Goal: Check status: Check status

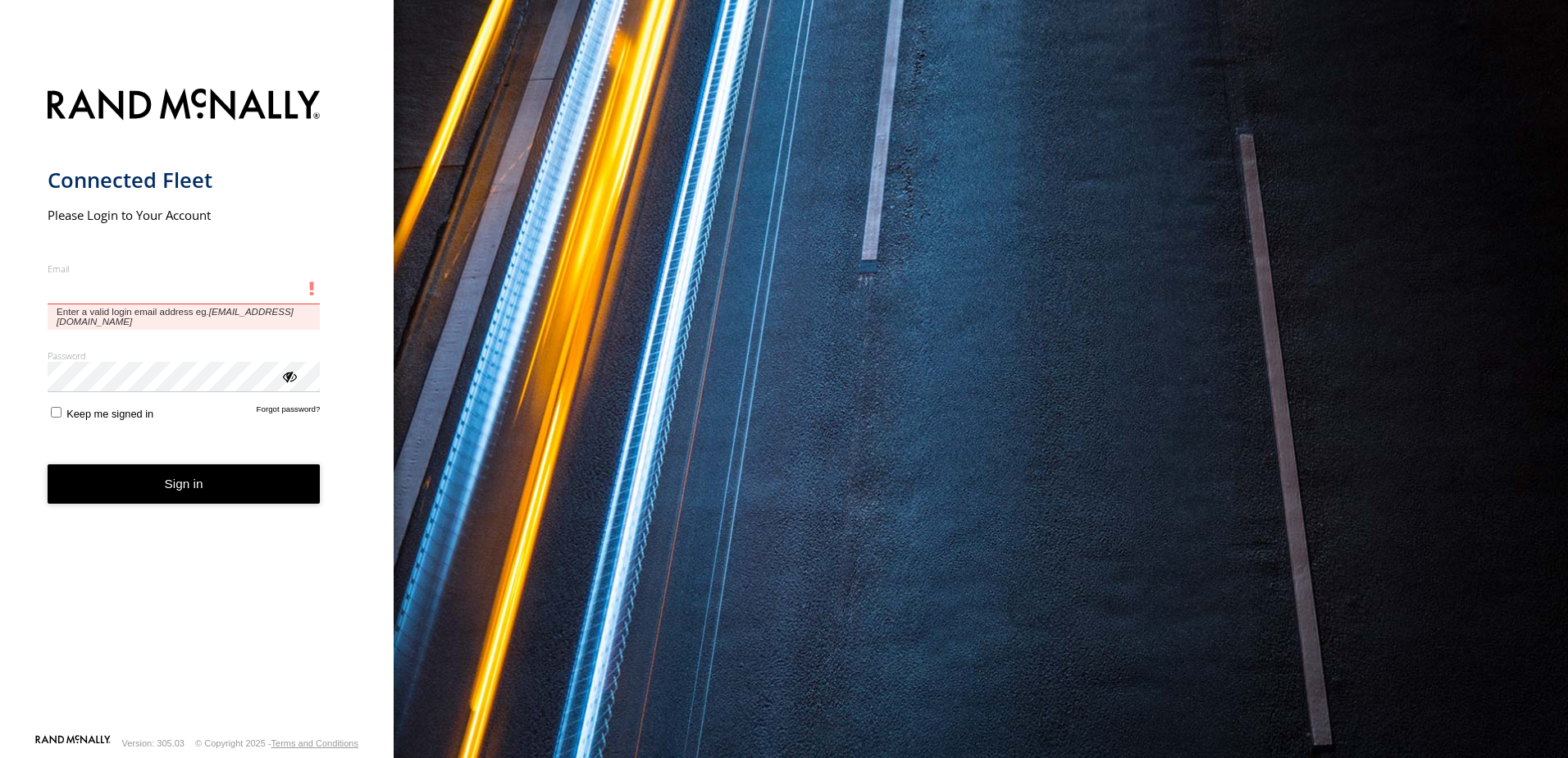
type input "**********"
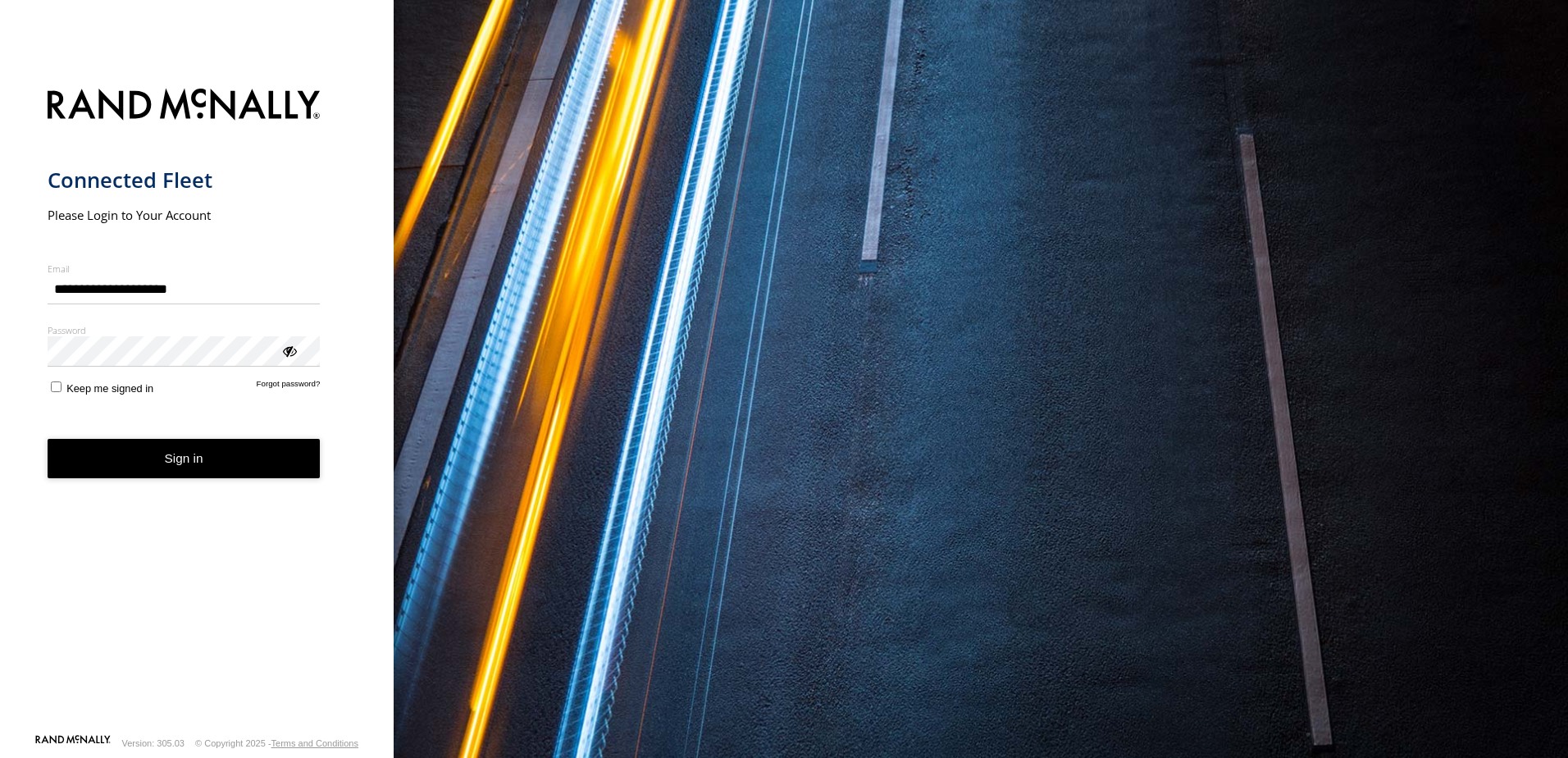
click at [241, 466] on button "Sign in" at bounding box center [183, 458] width 273 height 40
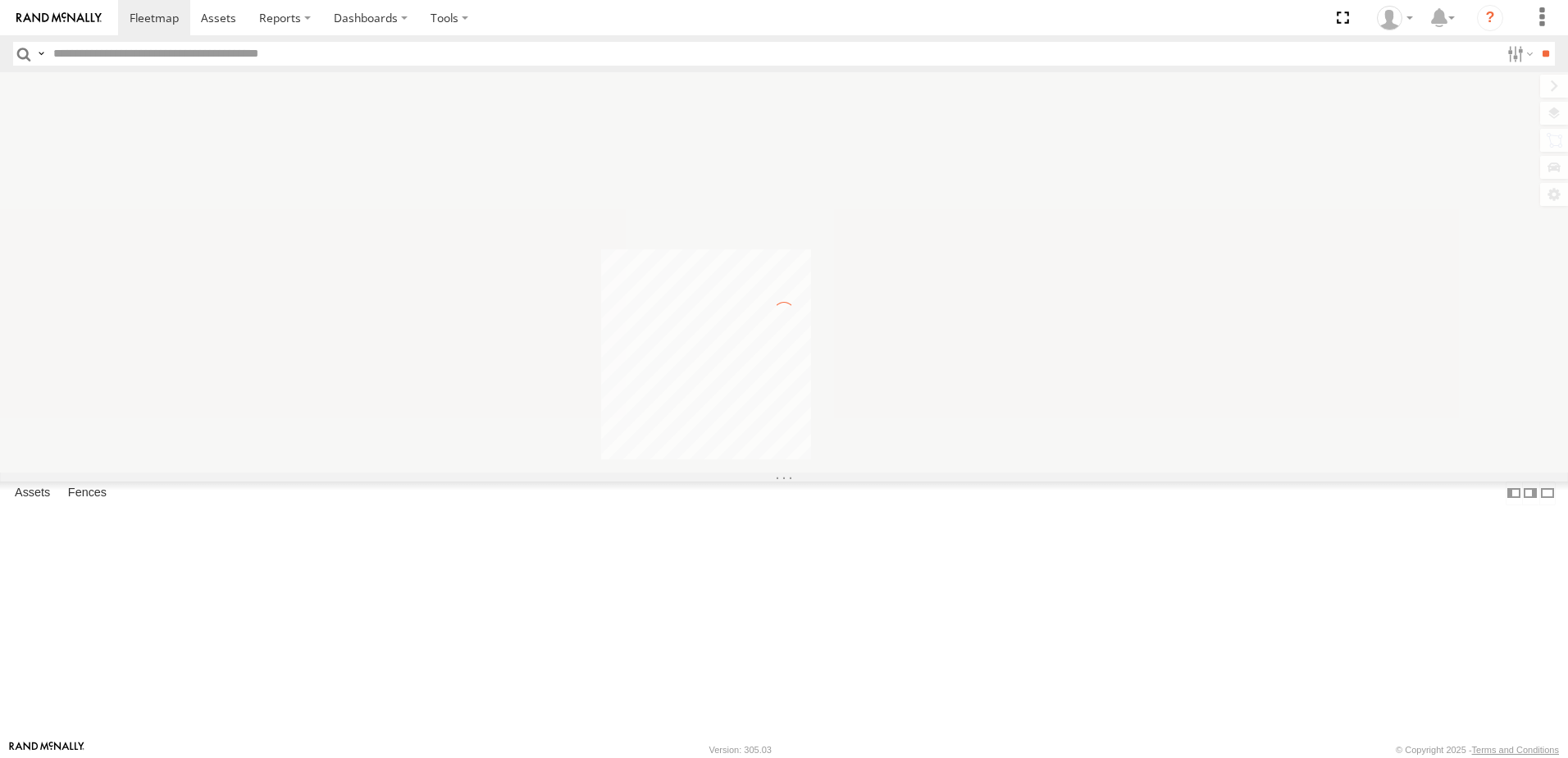
click at [41, 53] on label at bounding box center [41, 54] width 13 height 24
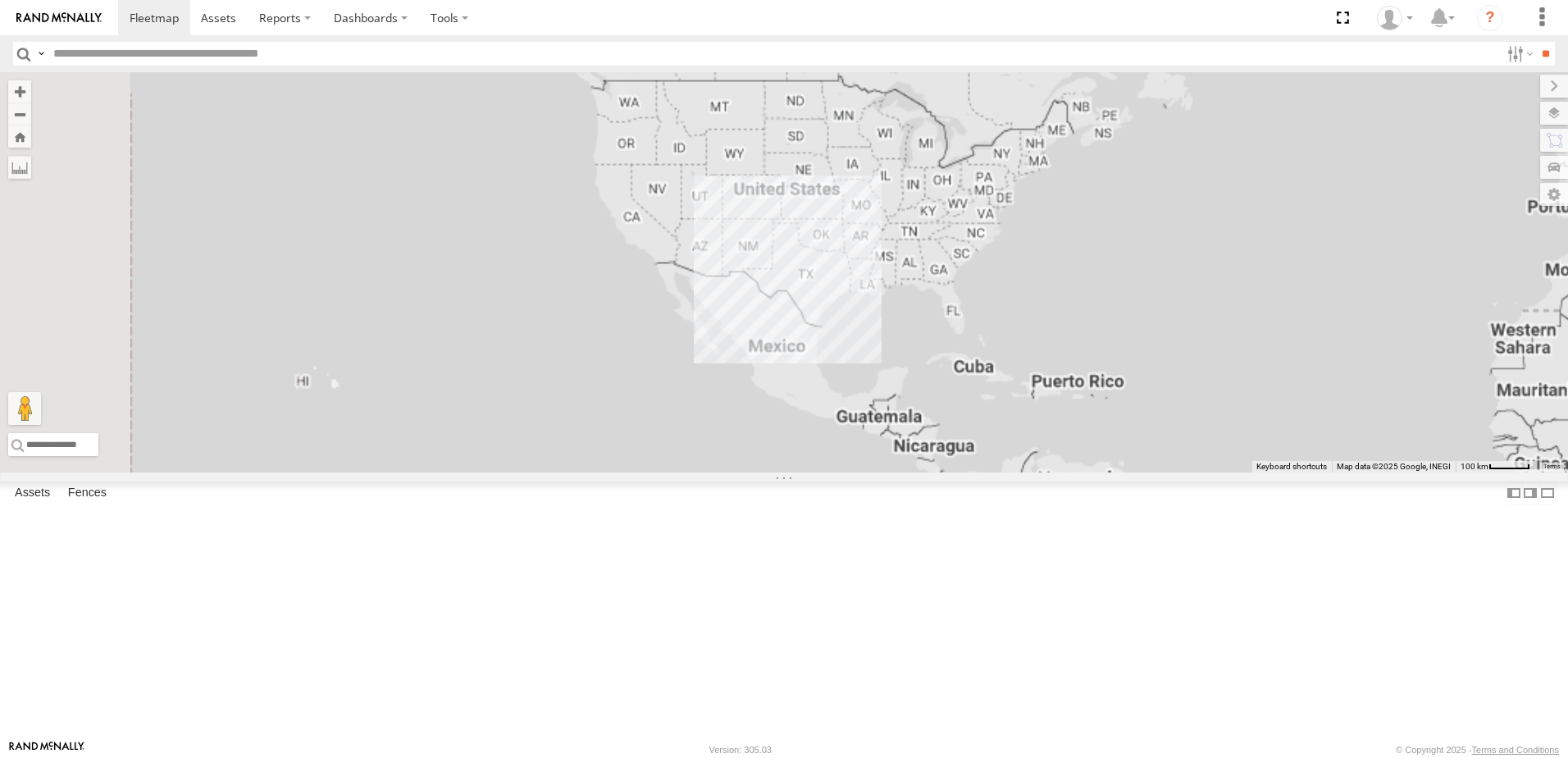
click at [0, 0] on span "Asset Label" at bounding box center [0, 0] width 0 height 0
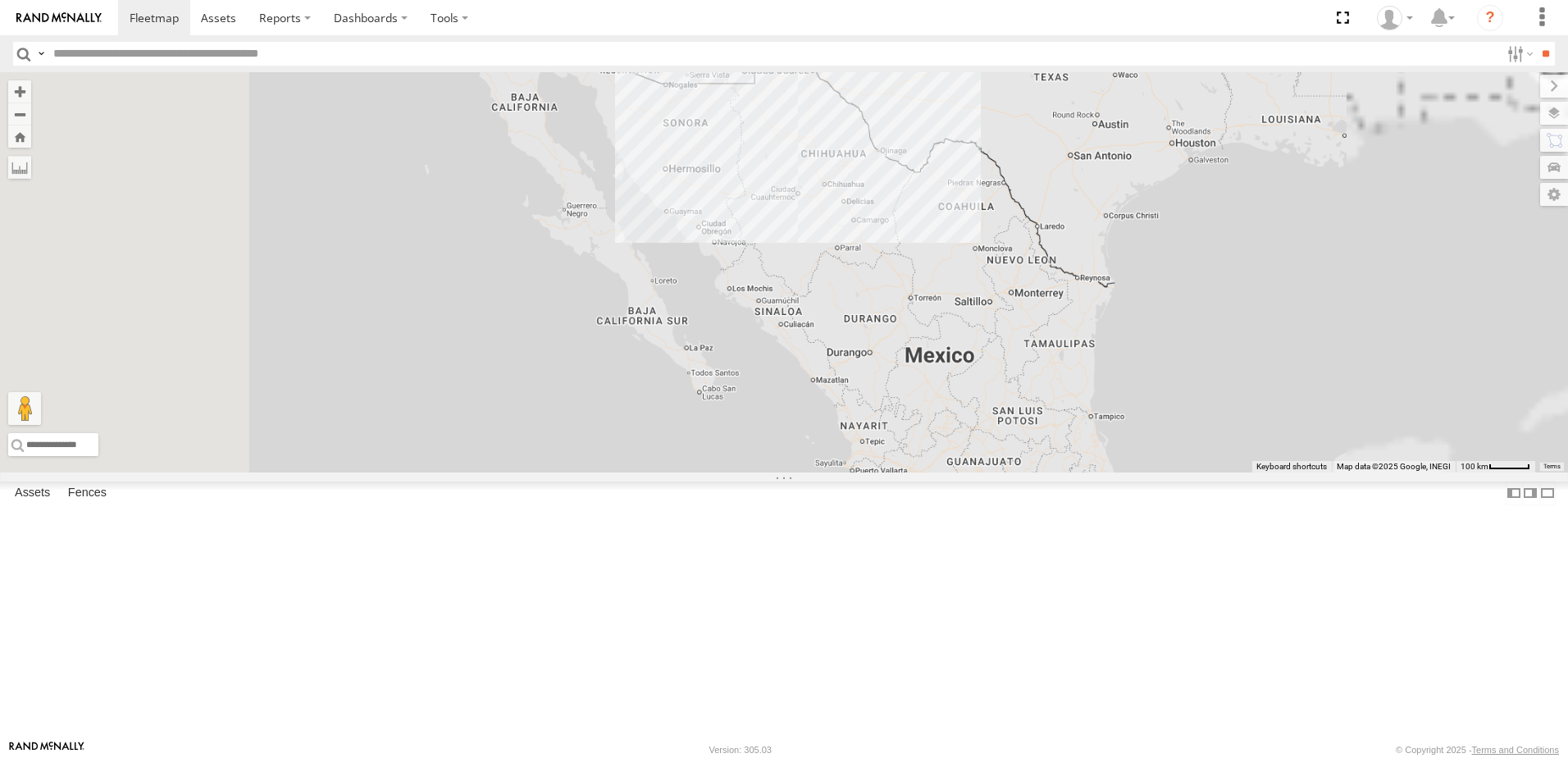
click at [142, 54] on input "text" at bounding box center [773, 54] width 1452 height 24
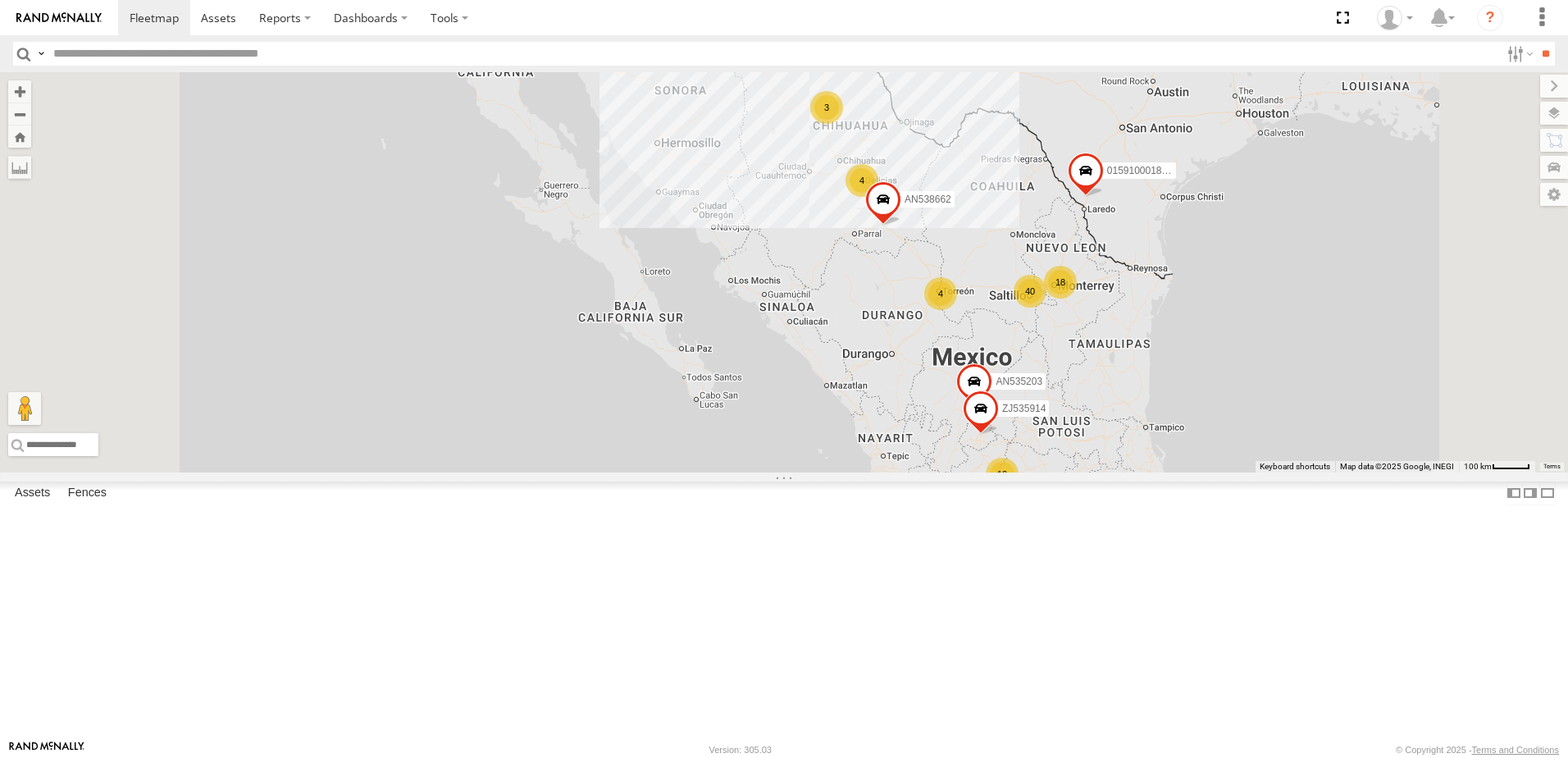
click at [1536, 42] on input "**" at bounding box center [1545, 54] width 19 height 24
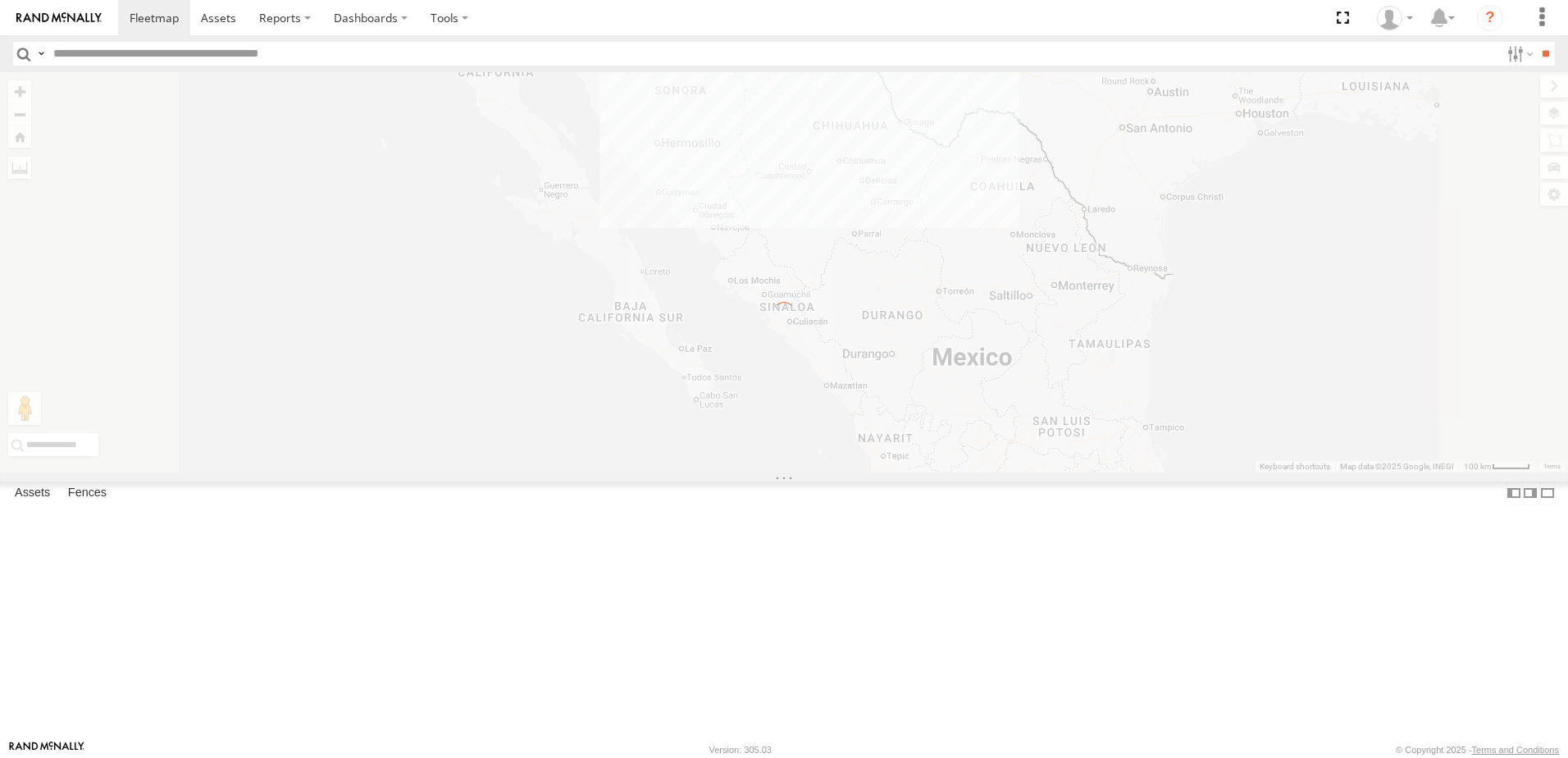
click at [142, 54] on input "text" at bounding box center [773, 54] width 1452 height 24
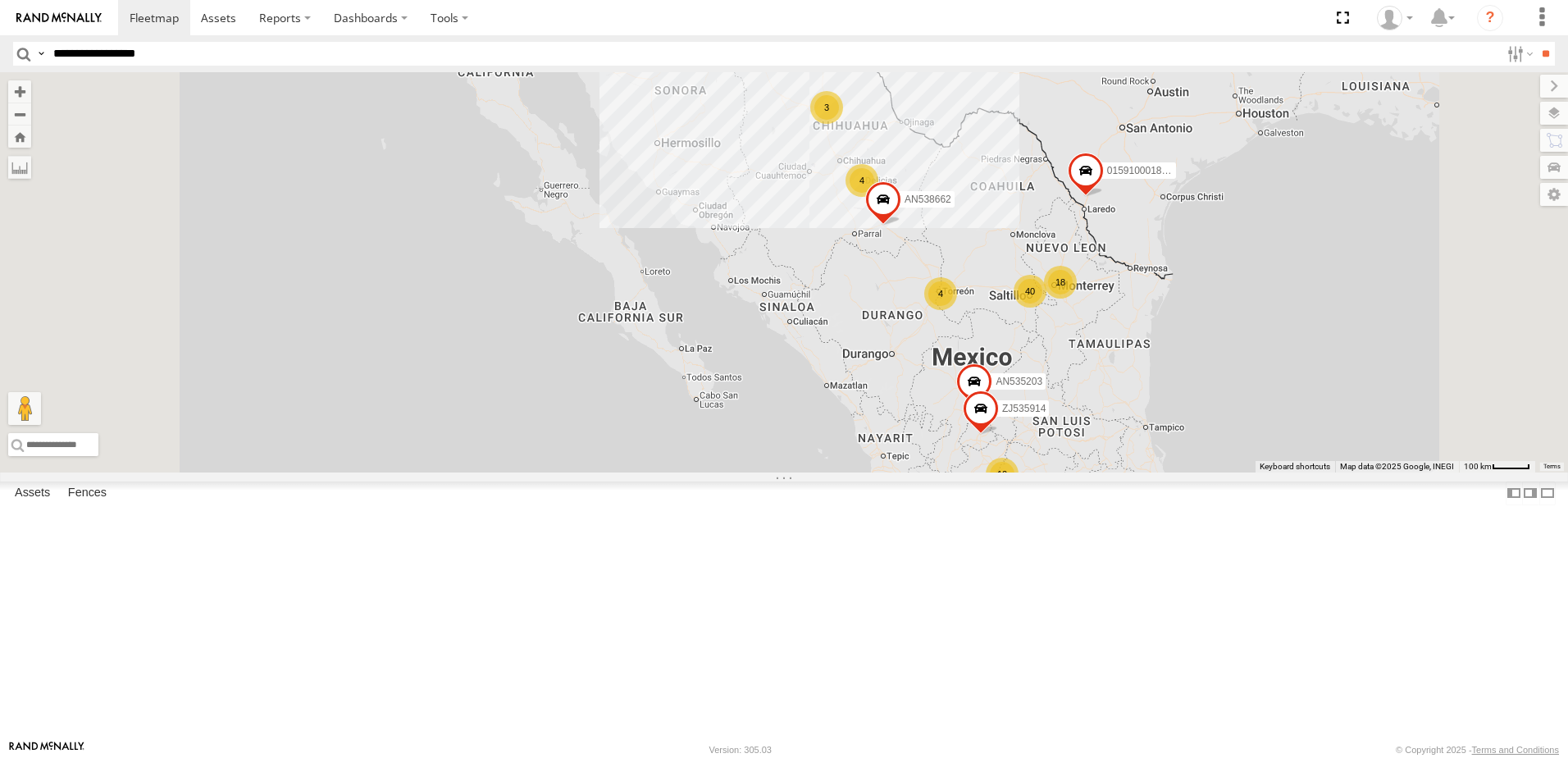
type input "**********"
click at [1536, 42] on input "**" at bounding box center [1545, 54] width 19 height 24
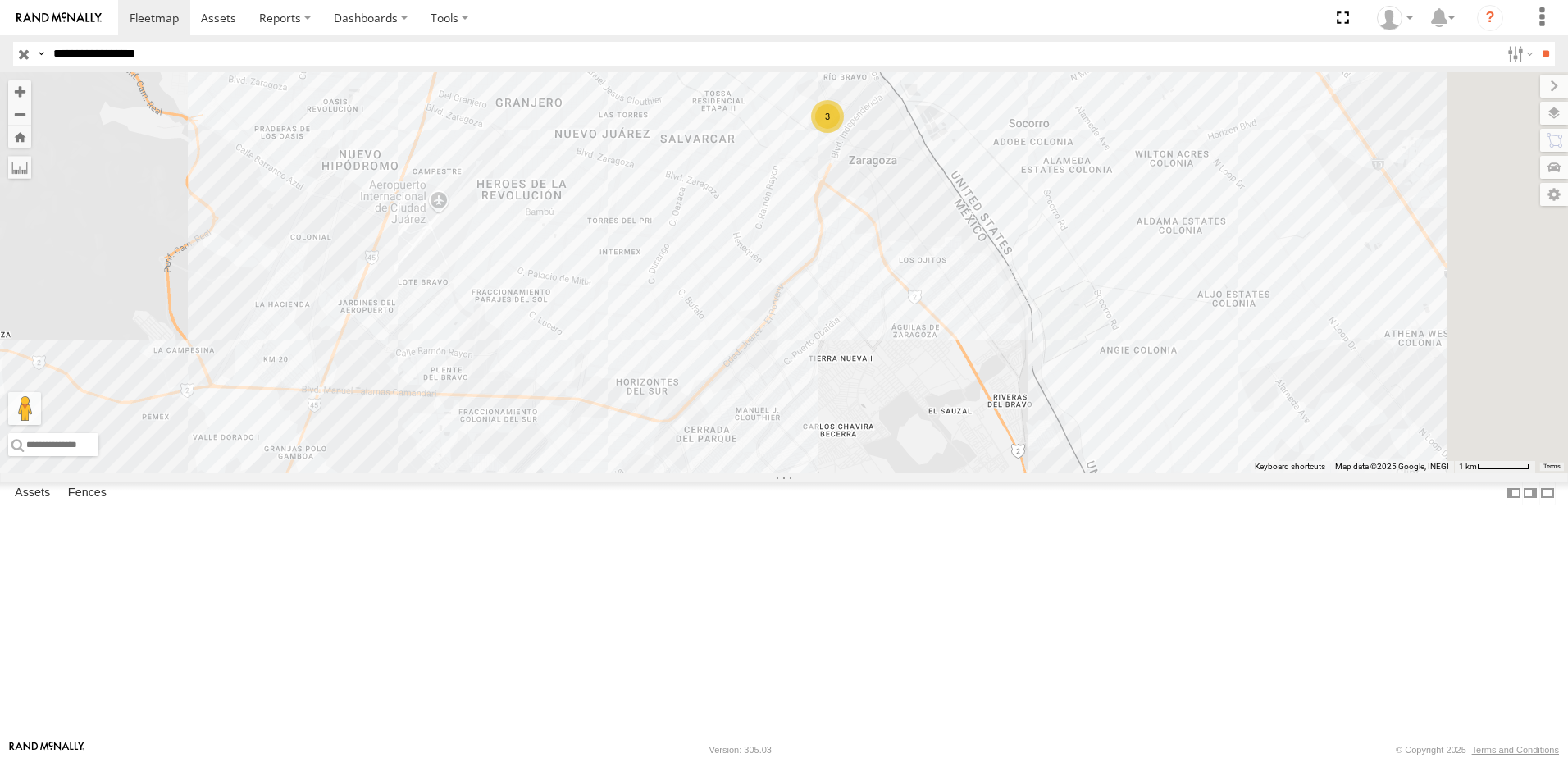
drag, startPoint x: 1116, startPoint y: 279, endPoint x: 1016, endPoint y: 436, distance: 186.1
click at [1025, 433] on div "3 338" at bounding box center [784, 272] width 1568 height 401
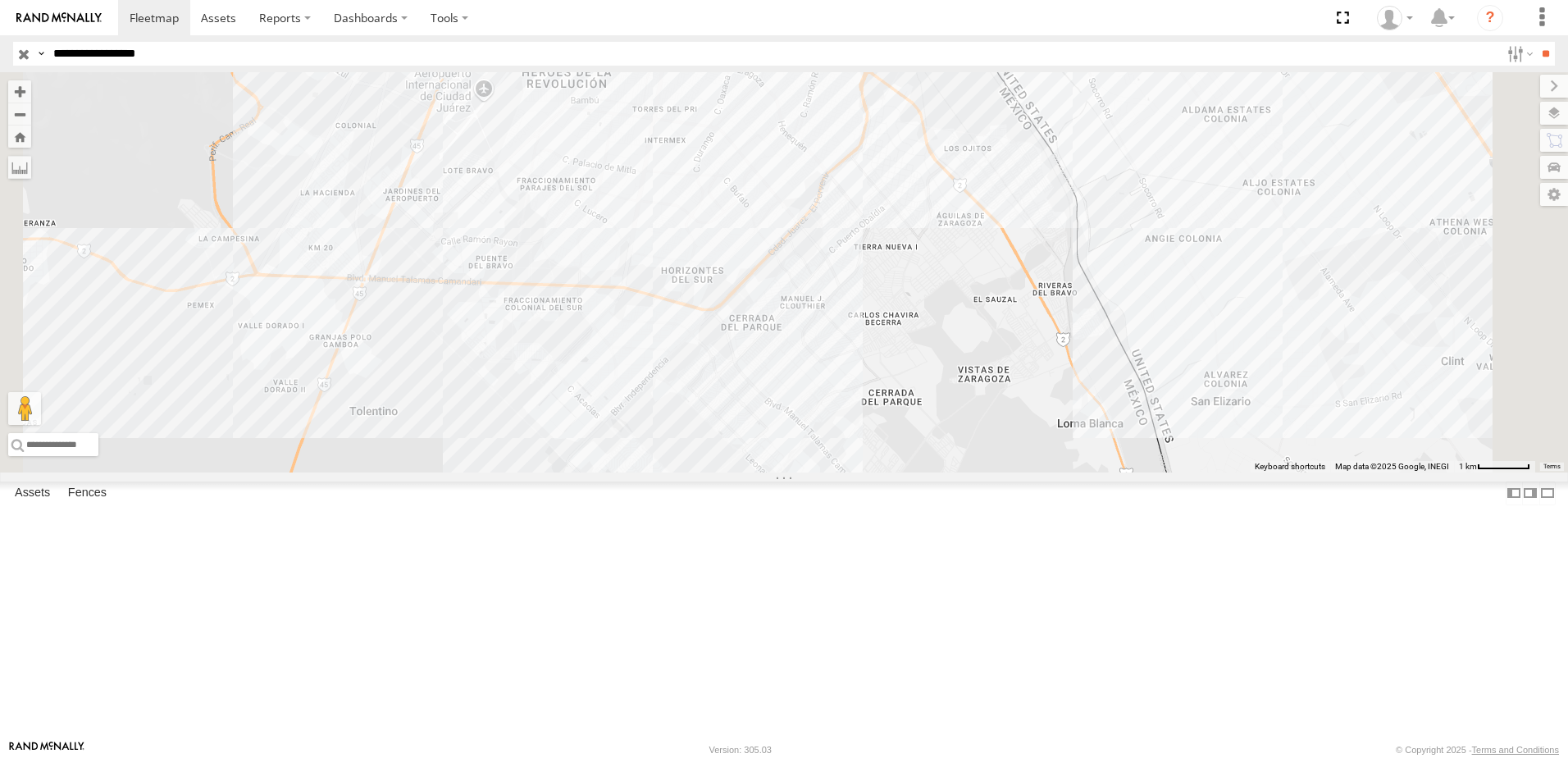
drag, startPoint x: 1014, startPoint y: 256, endPoint x: 980, endPoint y: 389, distance: 137.3
click at [980, 389] on div "3 338" at bounding box center [784, 272] width 1568 height 401
drag, startPoint x: 1105, startPoint y: 193, endPoint x: 1095, endPoint y: 266, distance: 73.7
click at [1095, 266] on div "3 338" at bounding box center [784, 272] width 1568 height 401
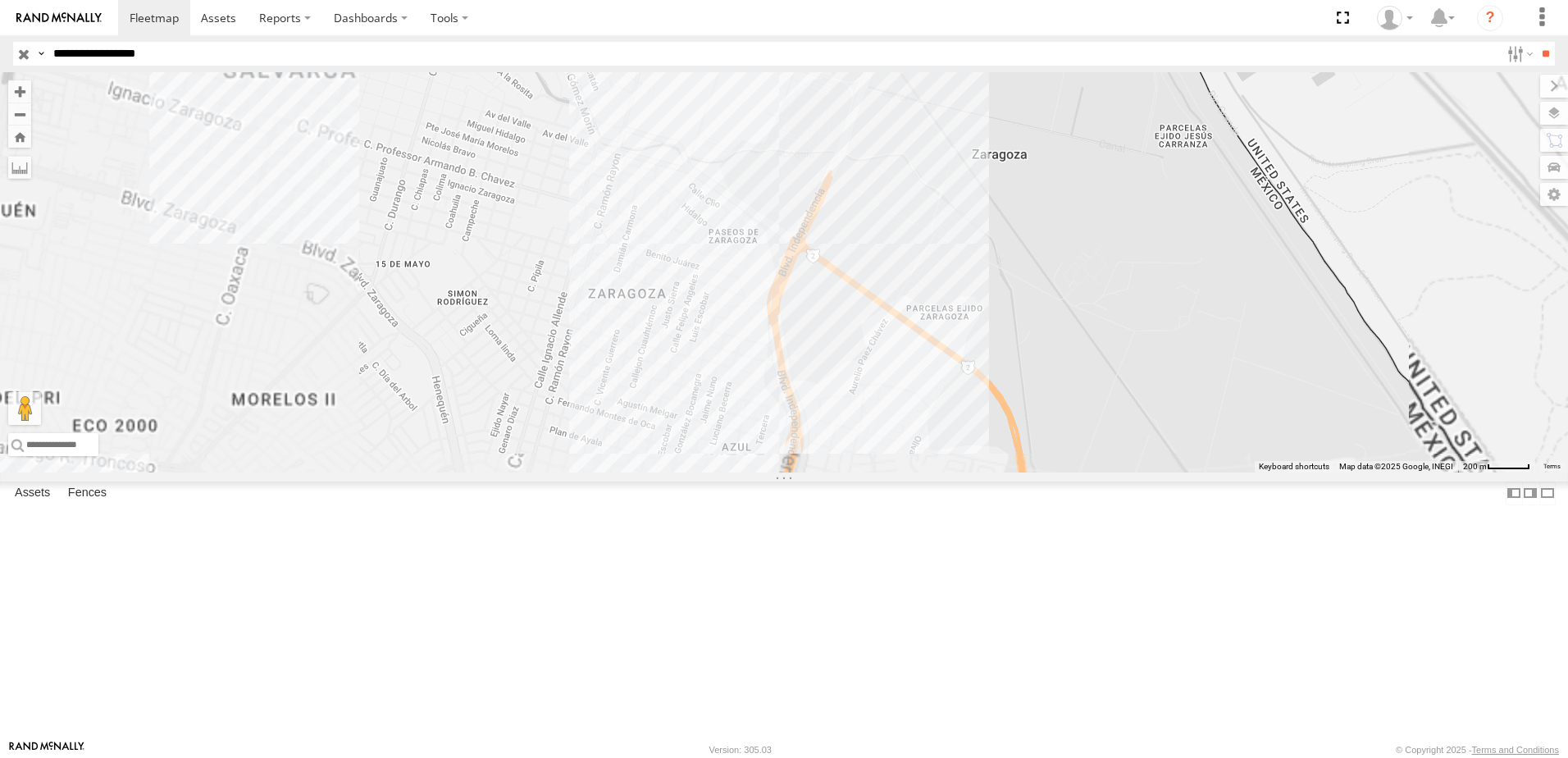
drag, startPoint x: 1073, startPoint y: 196, endPoint x: 1069, endPoint y: 234, distance: 38.2
click at [1070, 227] on div "7323 338 8736 558" at bounding box center [784, 272] width 1568 height 401
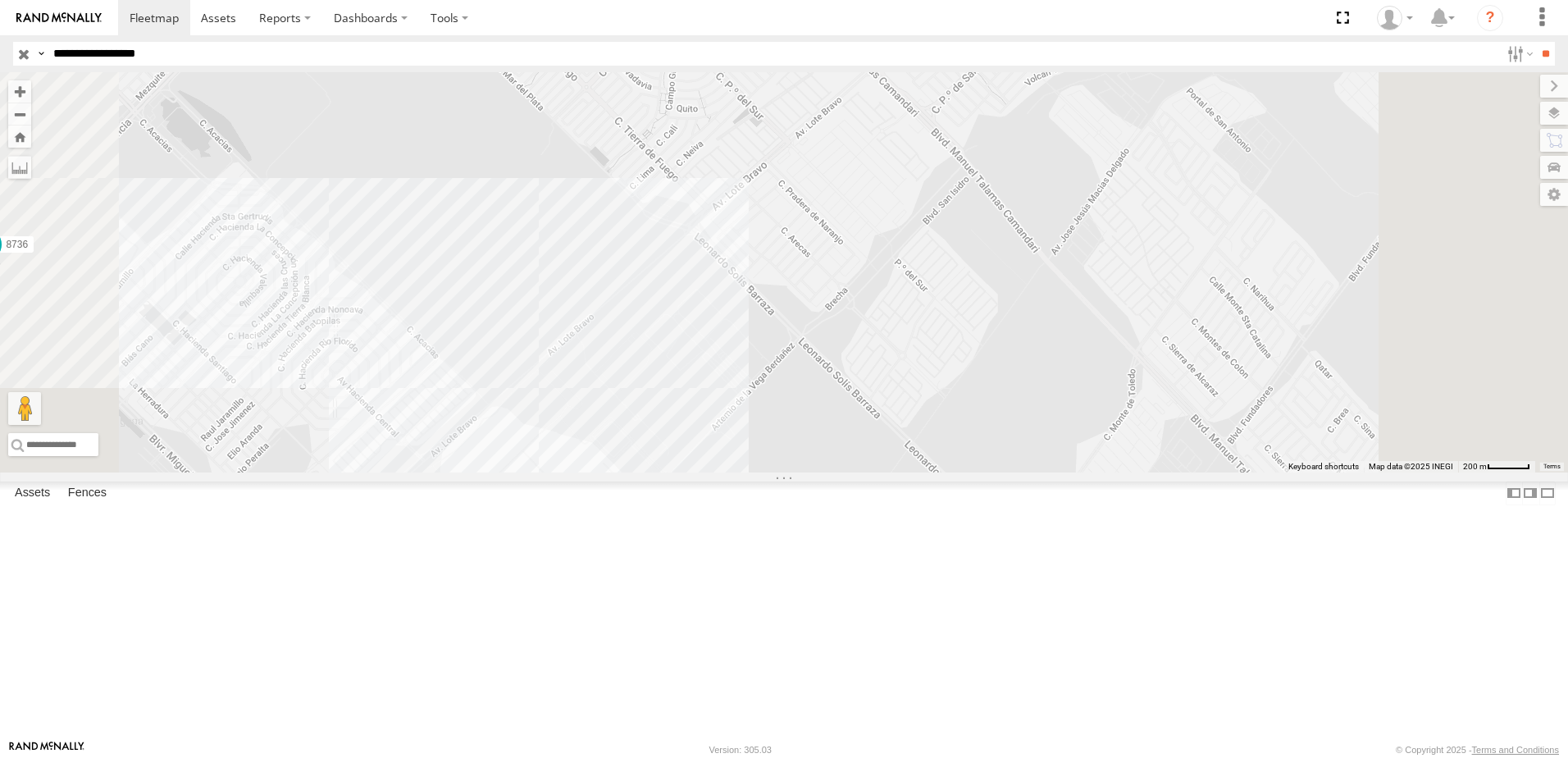
drag, startPoint x: 741, startPoint y: 548, endPoint x: 634, endPoint y: 354, distance: 221.6
click at [735, 472] on div "7323 8736 558 338" at bounding box center [784, 272] width 1568 height 401
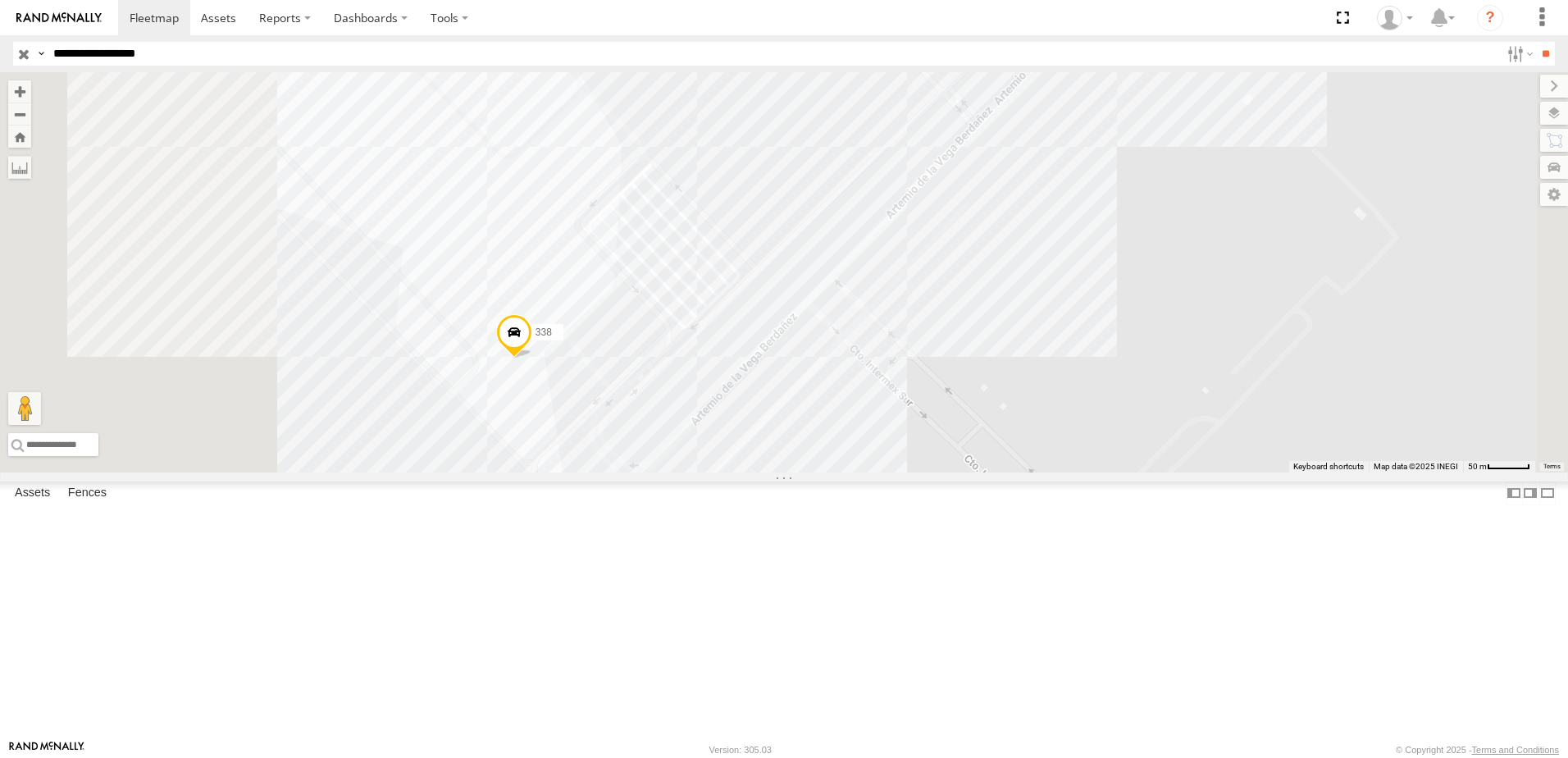
drag, startPoint x: 587, startPoint y: 478, endPoint x: 717, endPoint y: 531, distance: 140.4
click at [717, 472] on div "7323 8736 558 338" at bounding box center [784, 272] width 1568 height 401
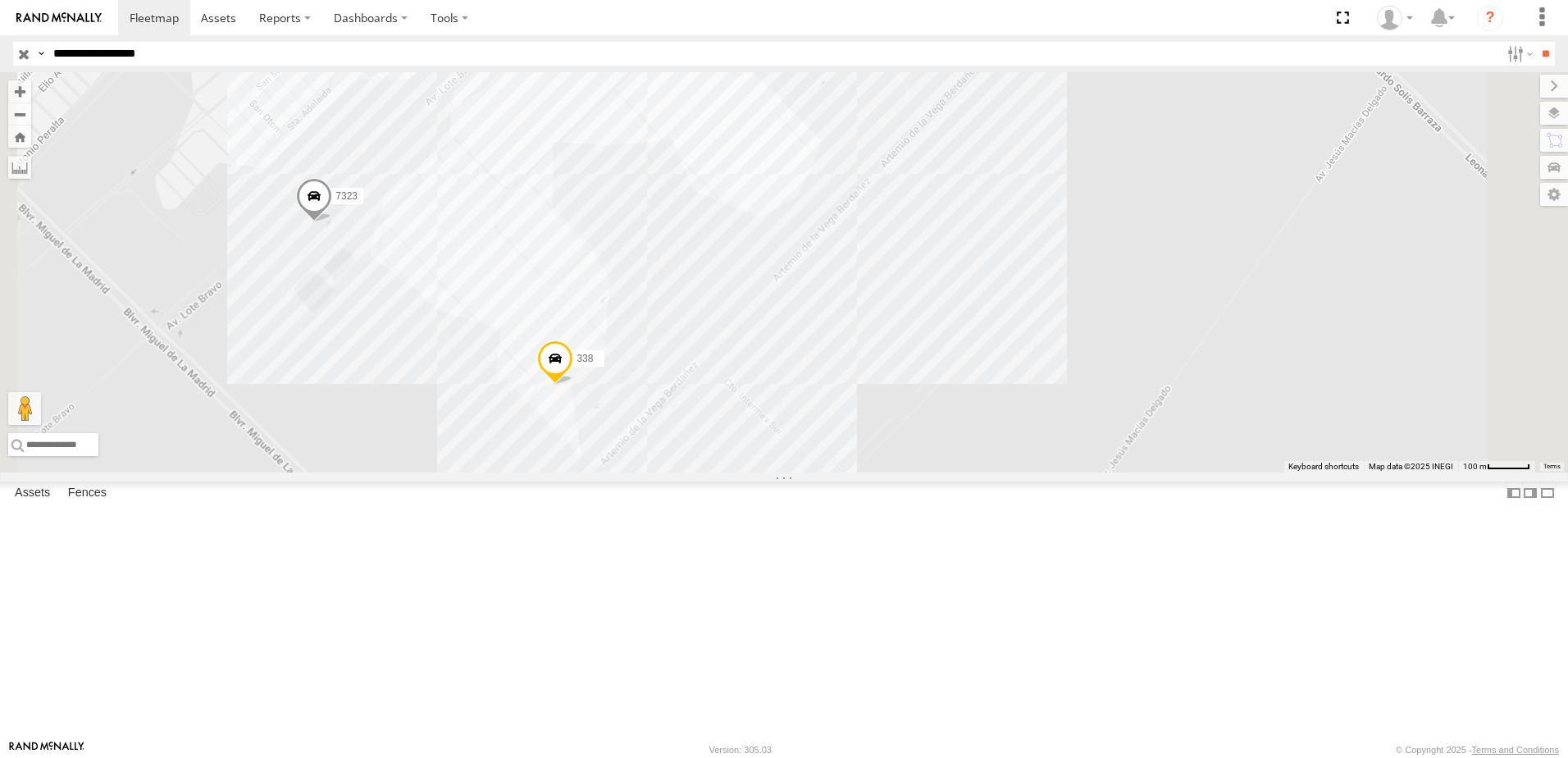
drag, startPoint x: 699, startPoint y: 436, endPoint x: 710, endPoint y: 482, distance: 47.3
click at [707, 466] on div "7323 8736 558 338" at bounding box center [784, 272] width 1568 height 401
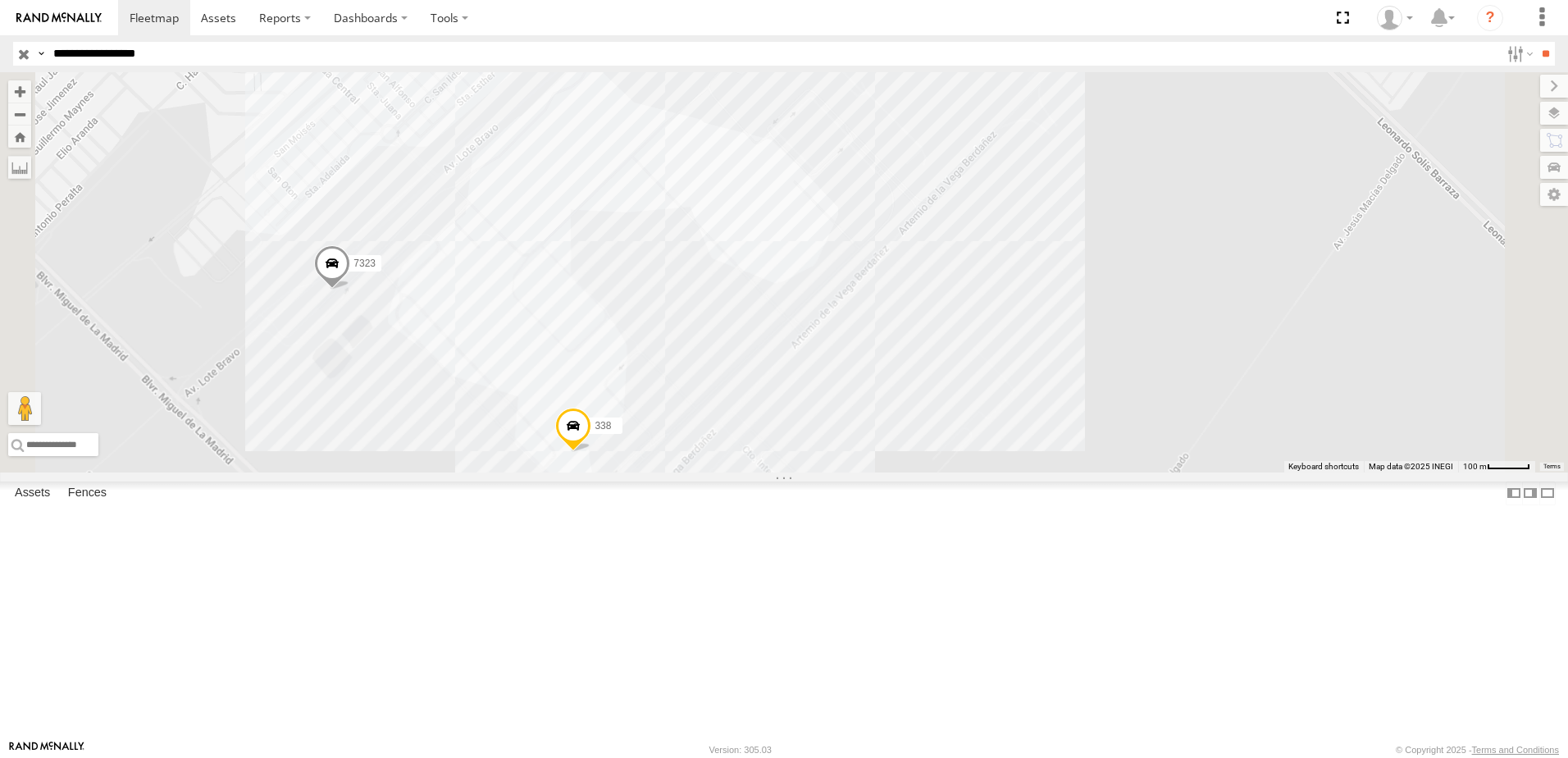
drag, startPoint x: 711, startPoint y: 485, endPoint x: 685, endPoint y: 536, distance: 57.2
click at [710, 472] on div "7323 8736 558 338" at bounding box center [784, 272] width 1568 height 401
click at [0, 0] on link at bounding box center [0, 0] width 0 height 0
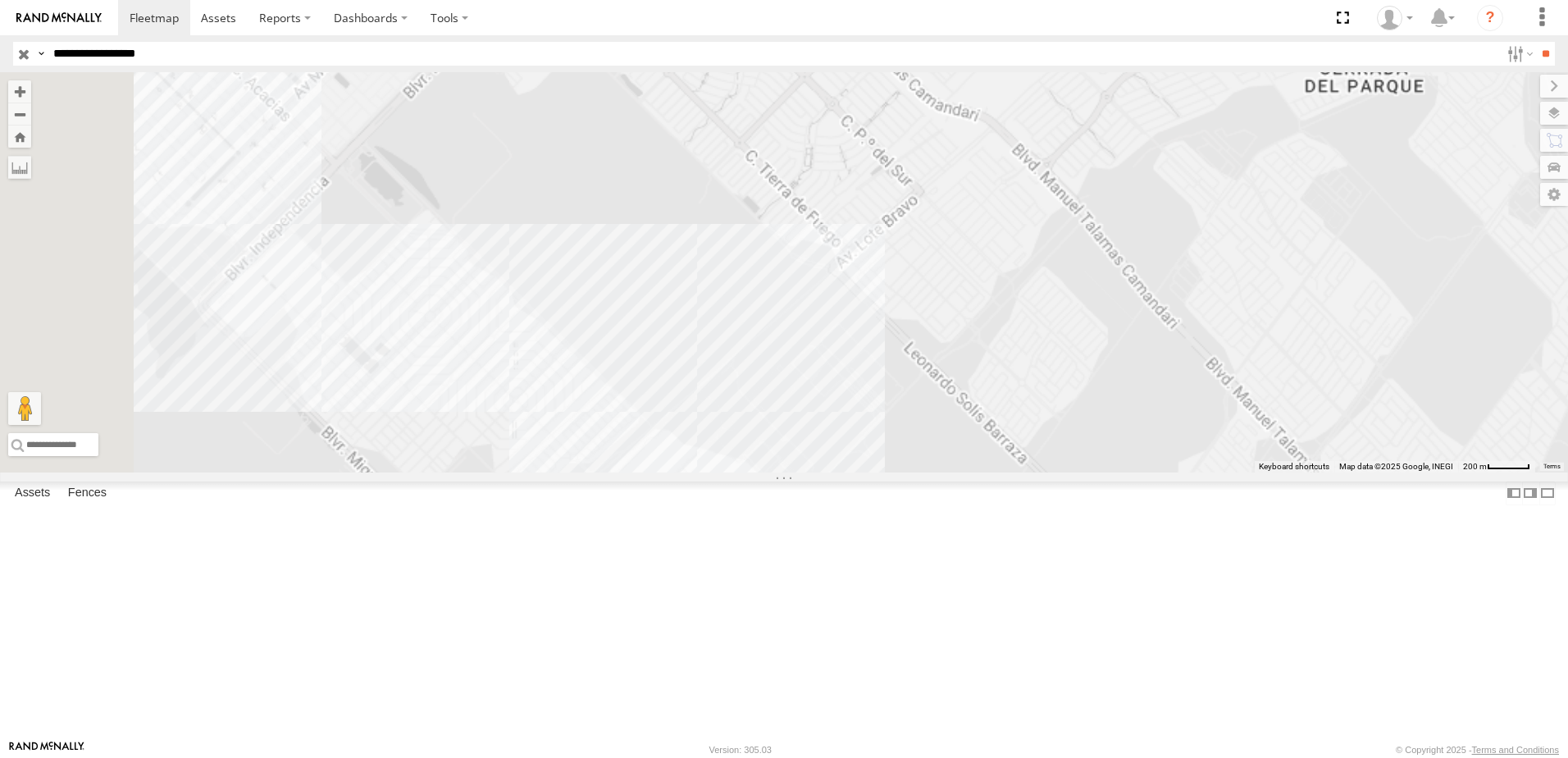
drag, startPoint x: 946, startPoint y: 697, endPoint x: 932, endPoint y: 599, distance: 99.0
click at [935, 472] on div "338 558" at bounding box center [784, 272] width 1568 height 401
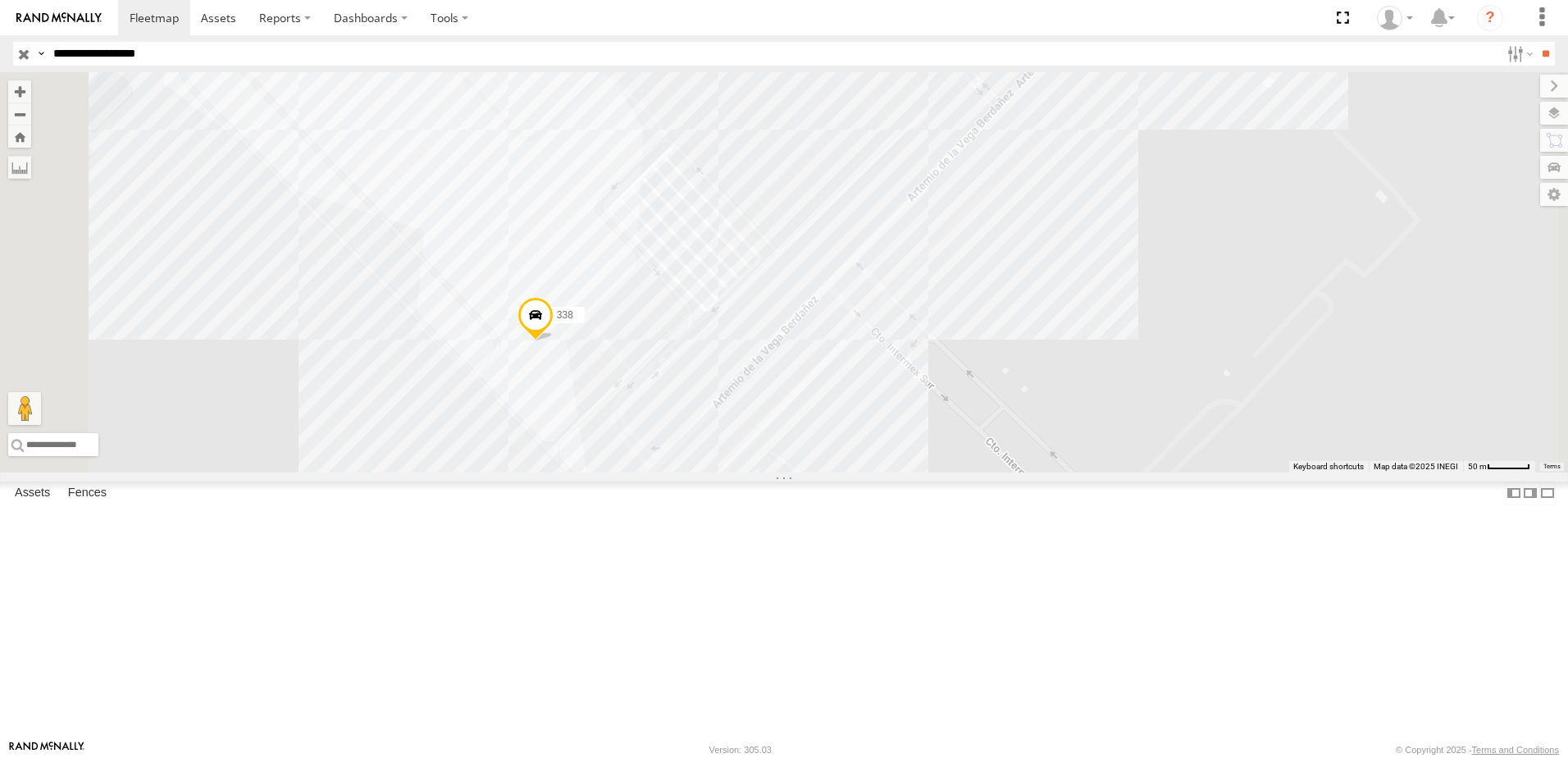
drag, startPoint x: 735, startPoint y: 287, endPoint x: 897, endPoint y: 472, distance: 245.9
click at [836, 416] on div "338 558" at bounding box center [784, 272] width 1568 height 401
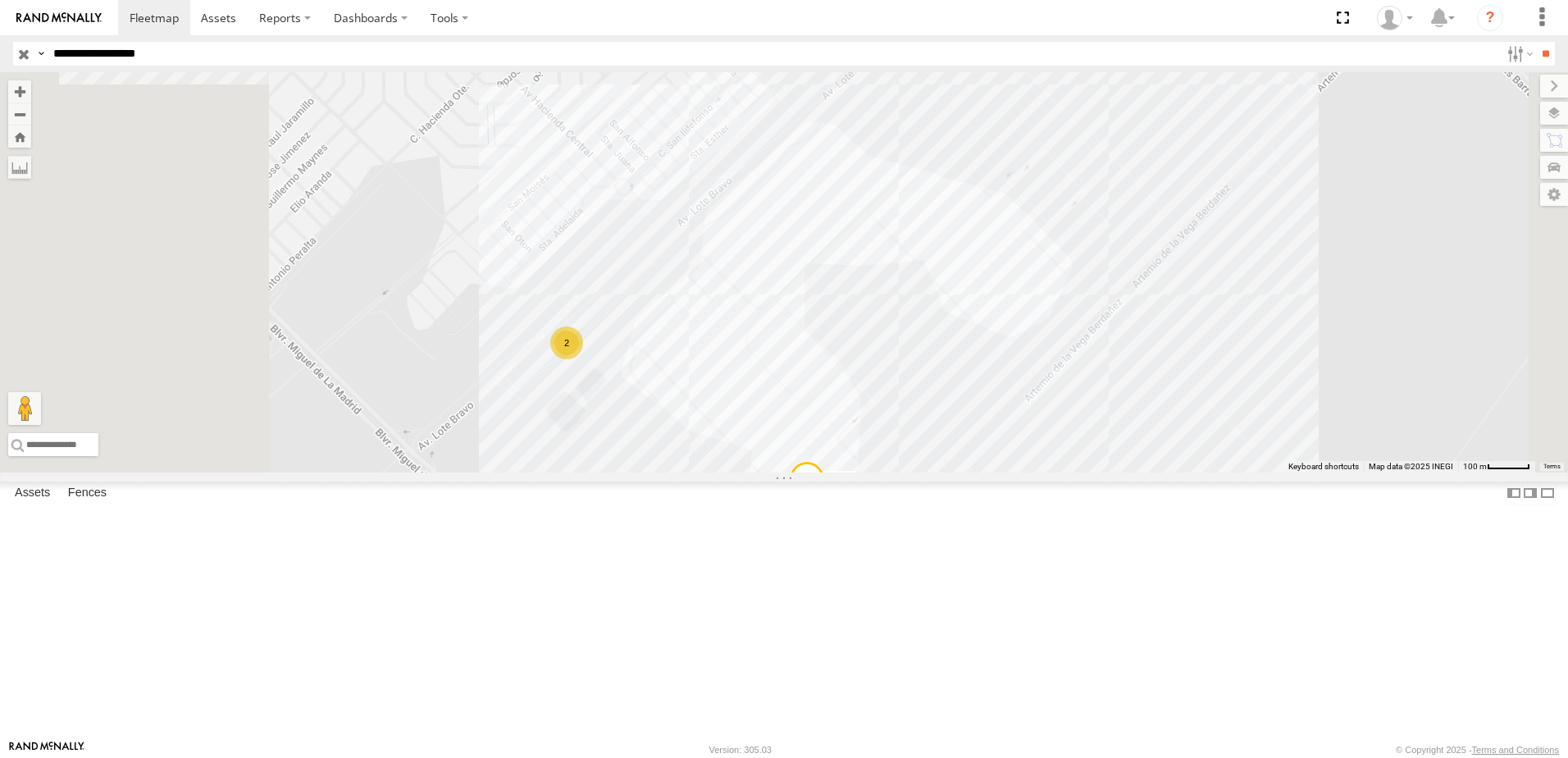
drag, startPoint x: 864, startPoint y: 460, endPoint x: 949, endPoint y: 473, distance: 86.0
click at [898, 466] on div "338 558 2" at bounding box center [784, 272] width 1568 height 401
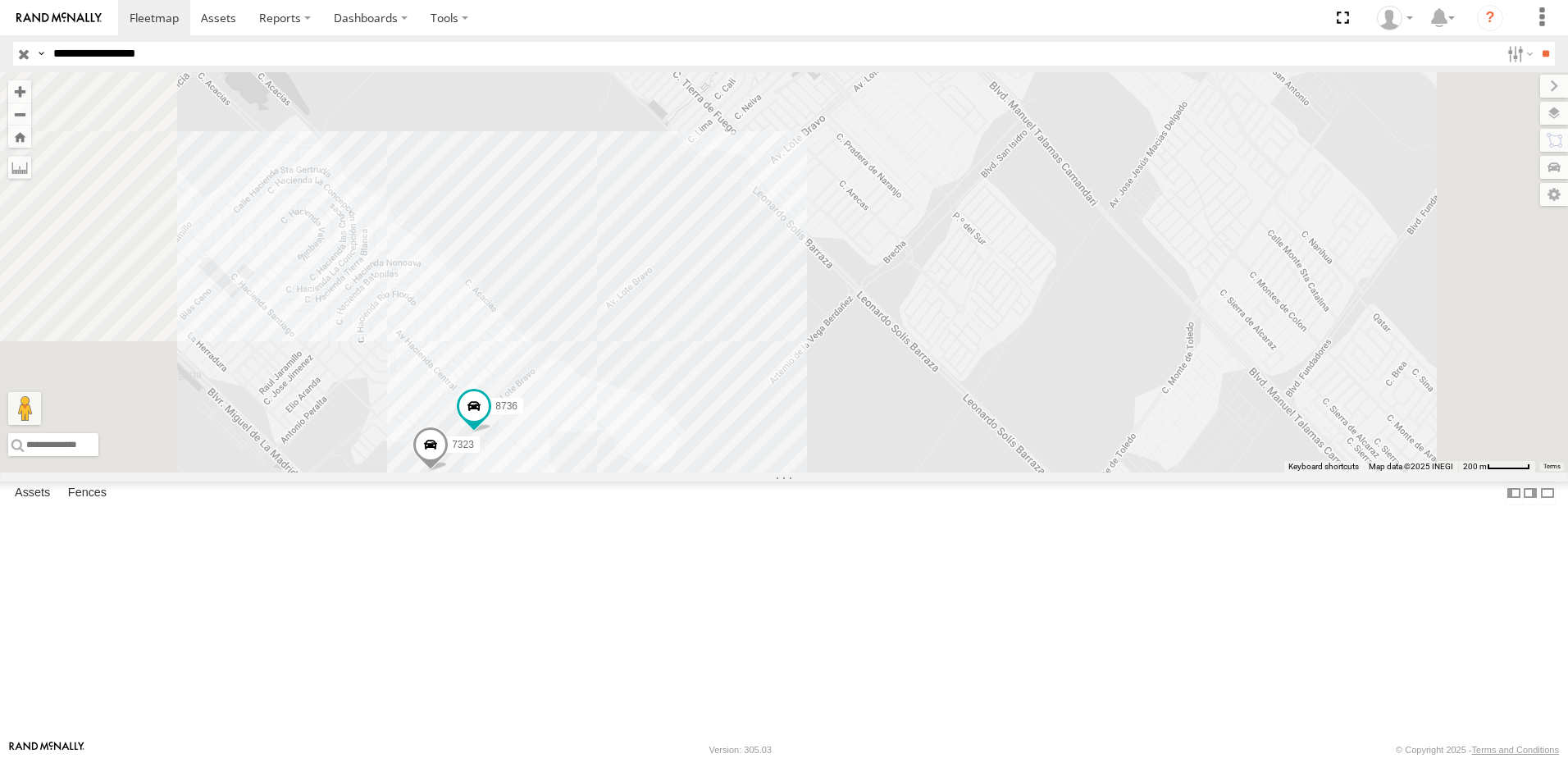
click at [0, 0] on link at bounding box center [0, 0] width 0 height 0
